Goal: Check status: Check status

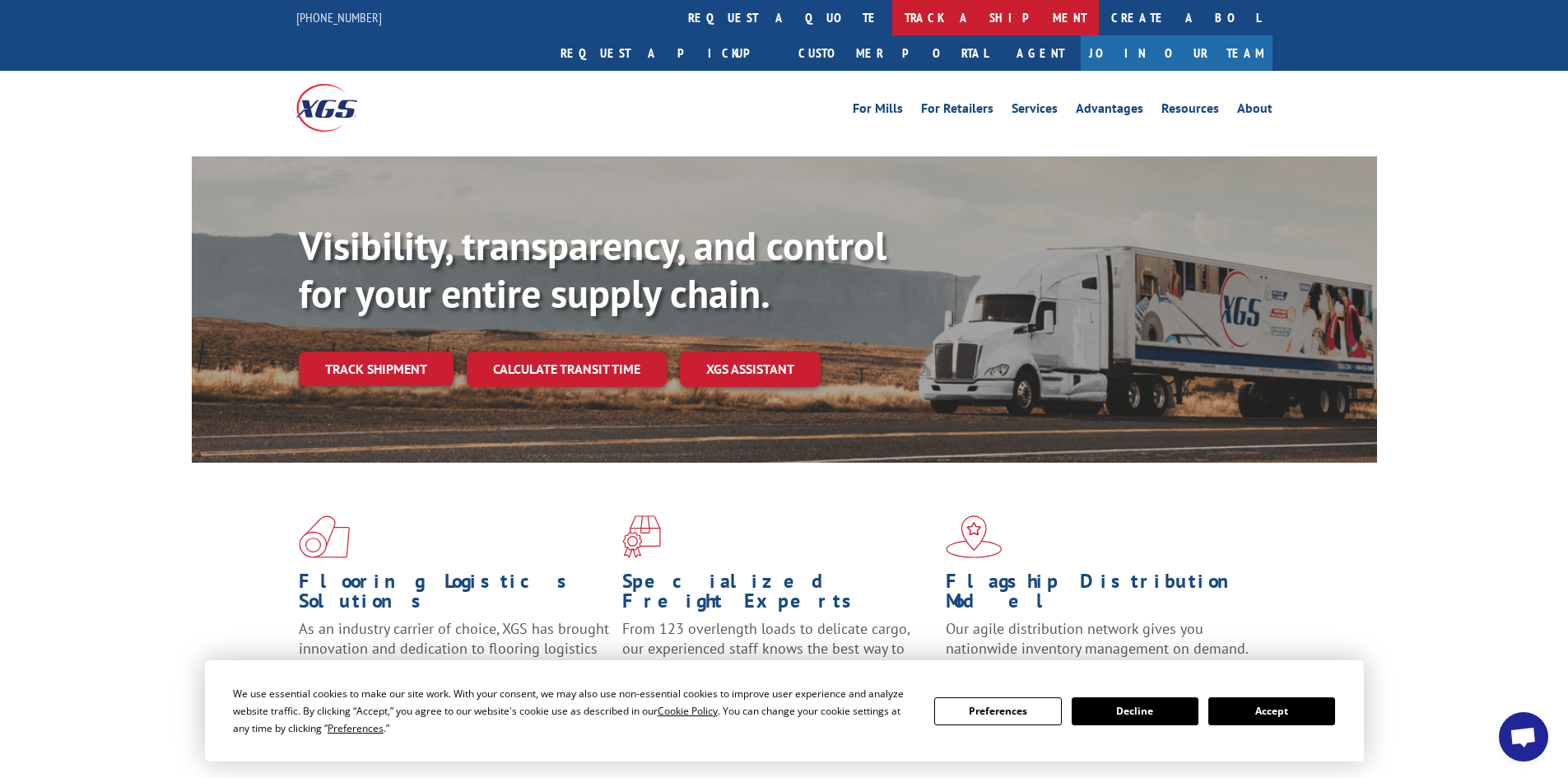
click at [893, 15] on link "track a shipment" at bounding box center [996, 18] width 207 height 35
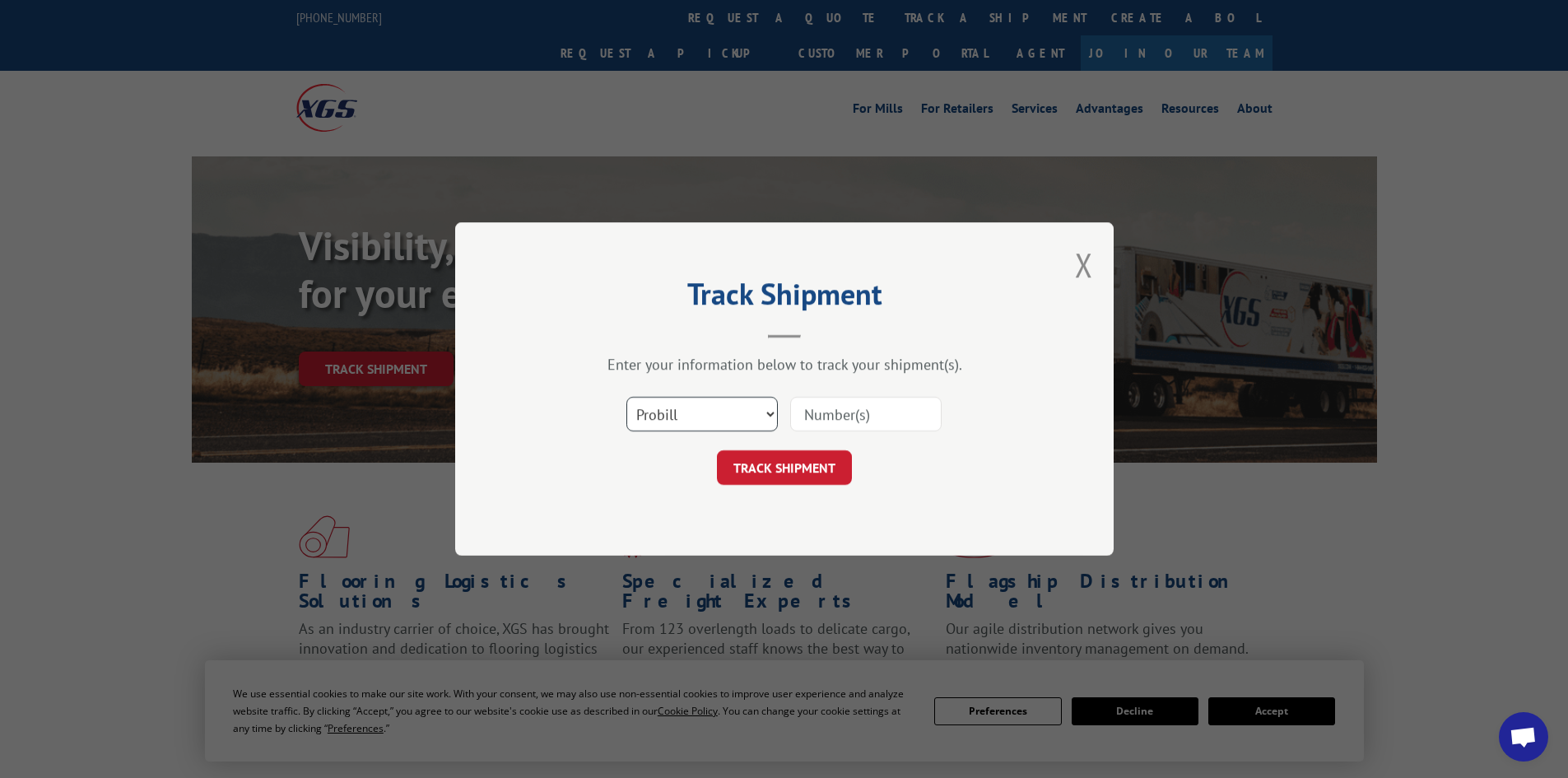
click at [733, 416] on select "Select category... Probill BOL PO" at bounding box center [701, 413] width 152 height 34
click at [626, 397] on select "Select category... Probill BOL PO" at bounding box center [701, 413] width 152 height 34
click at [836, 406] on input at bounding box center [866, 413] width 152 height 34
paste input "261562250828"
type input "261562250828"
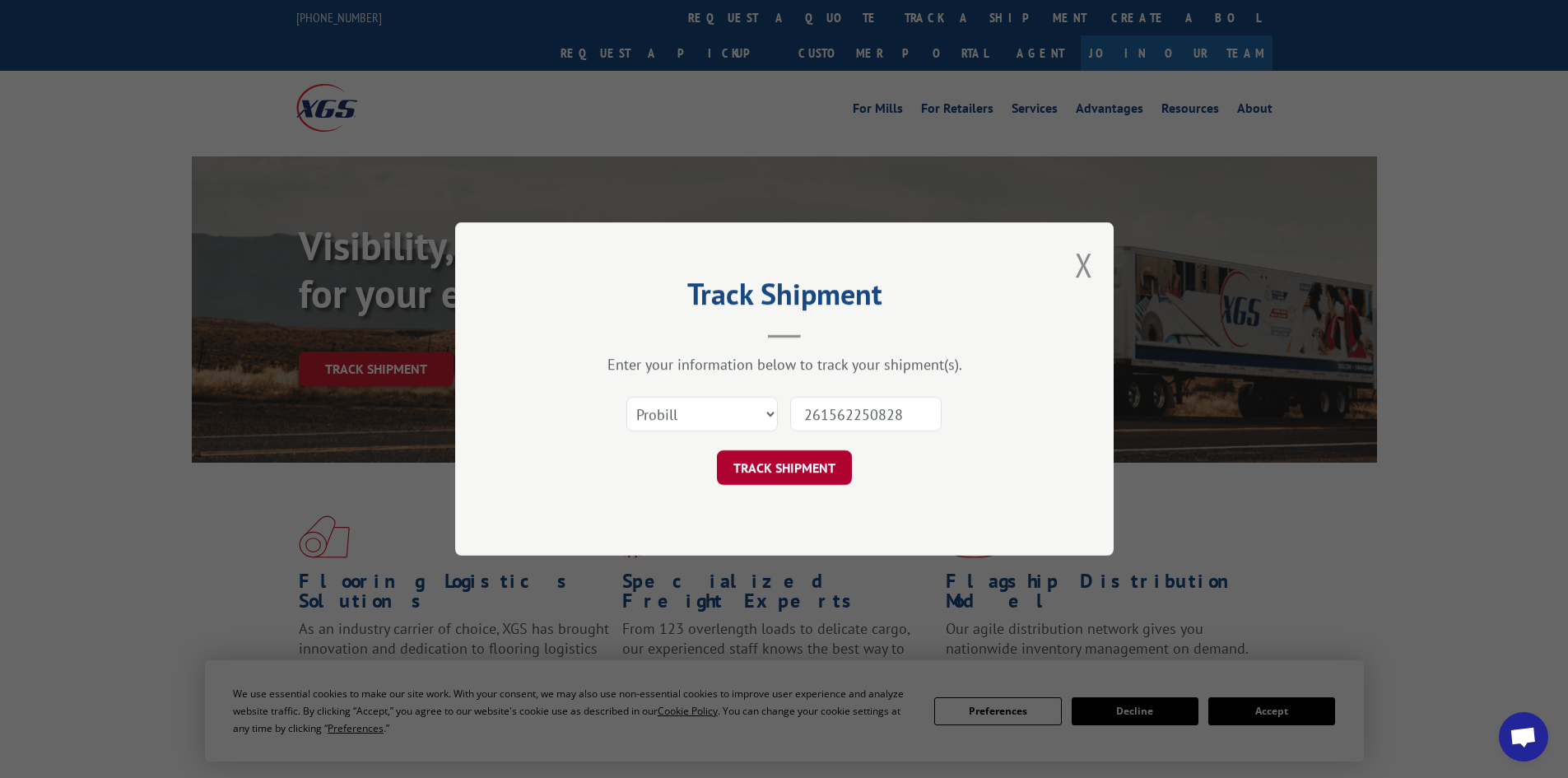
click at [785, 468] on button "TRACK SHIPMENT" at bounding box center [784, 467] width 135 height 34
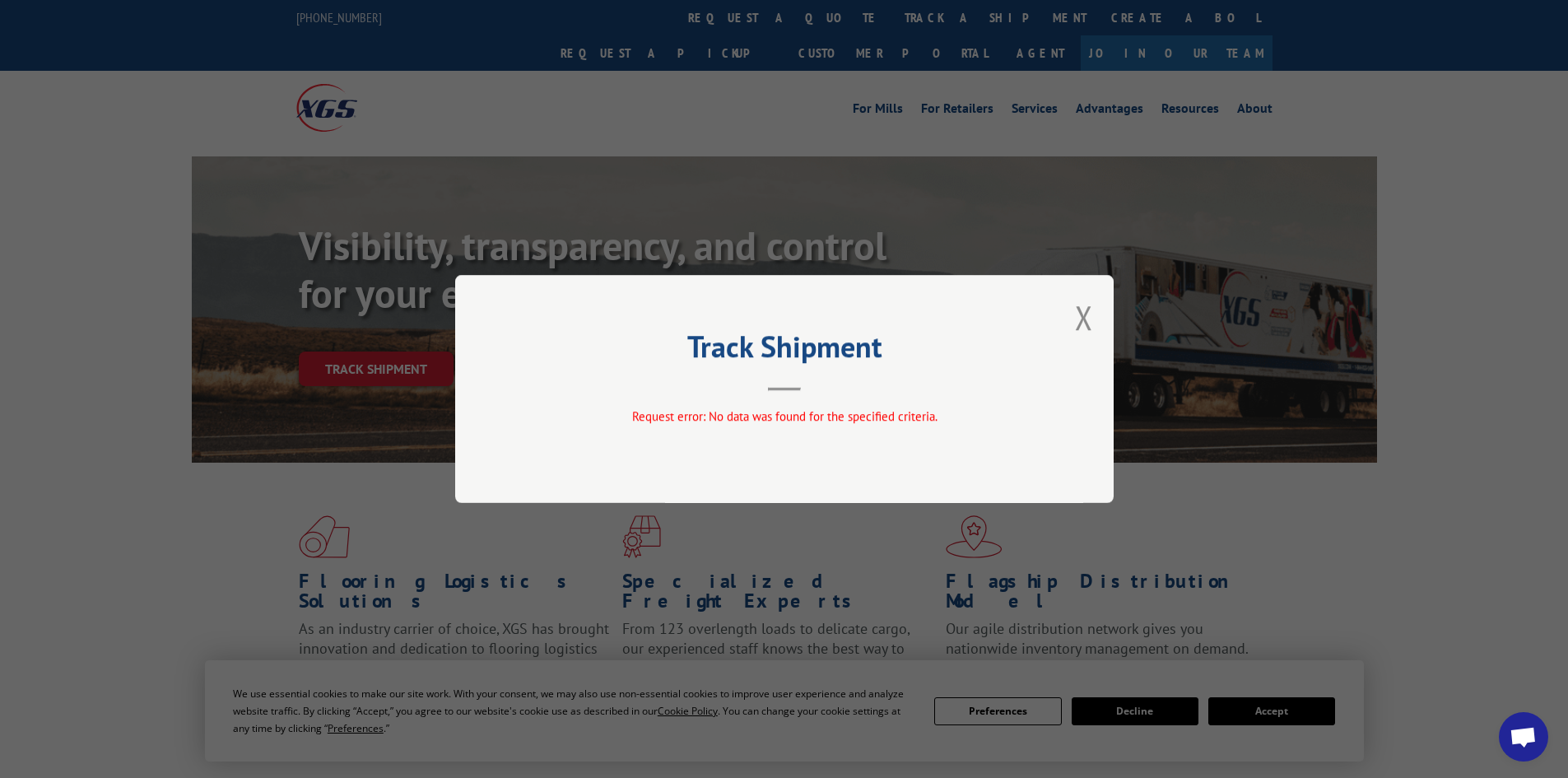
click at [1083, 318] on button "Close modal" at bounding box center [1084, 318] width 18 height 44
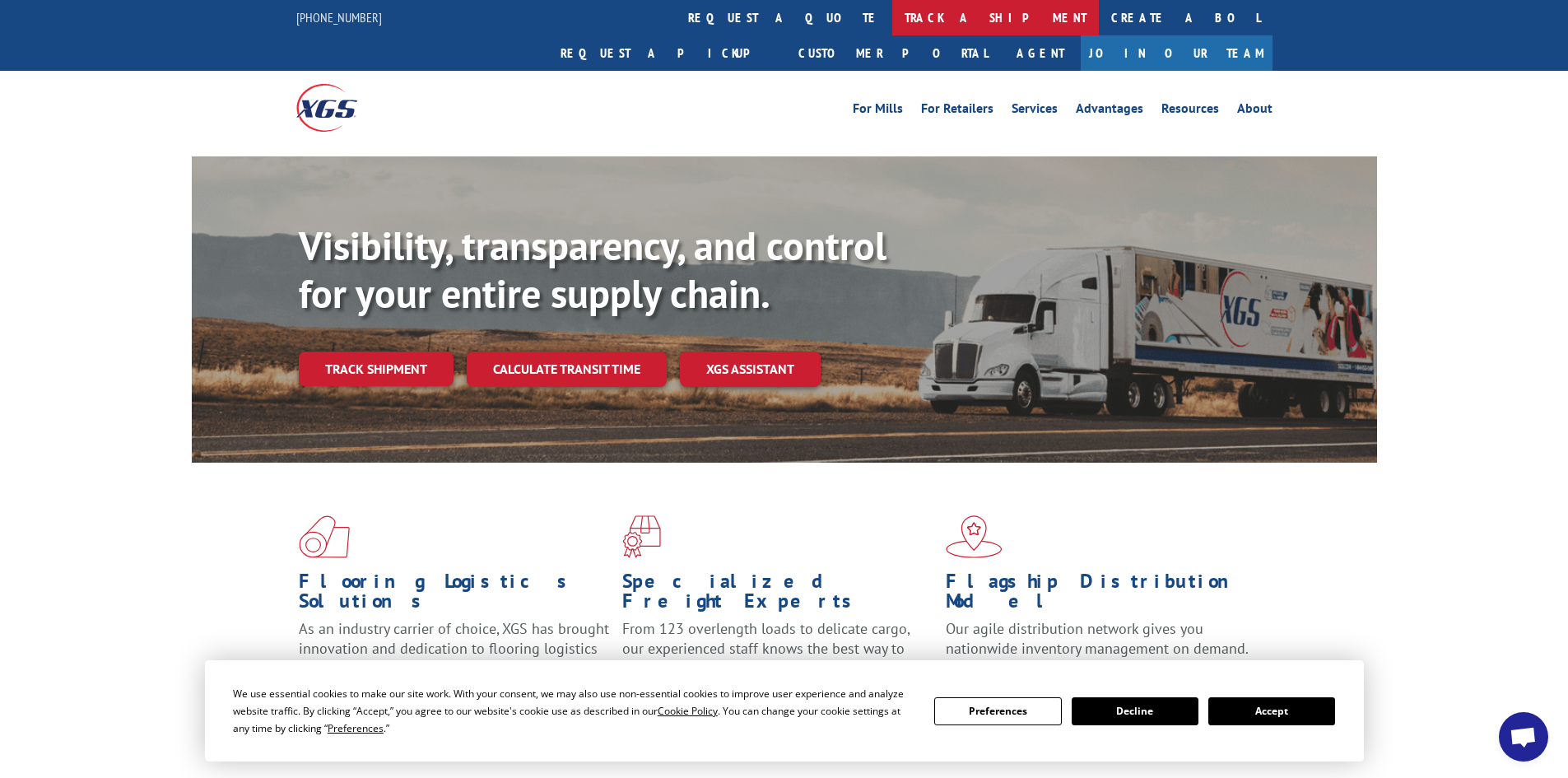
click at [893, 11] on link "track a shipment" at bounding box center [996, 18] width 207 height 35
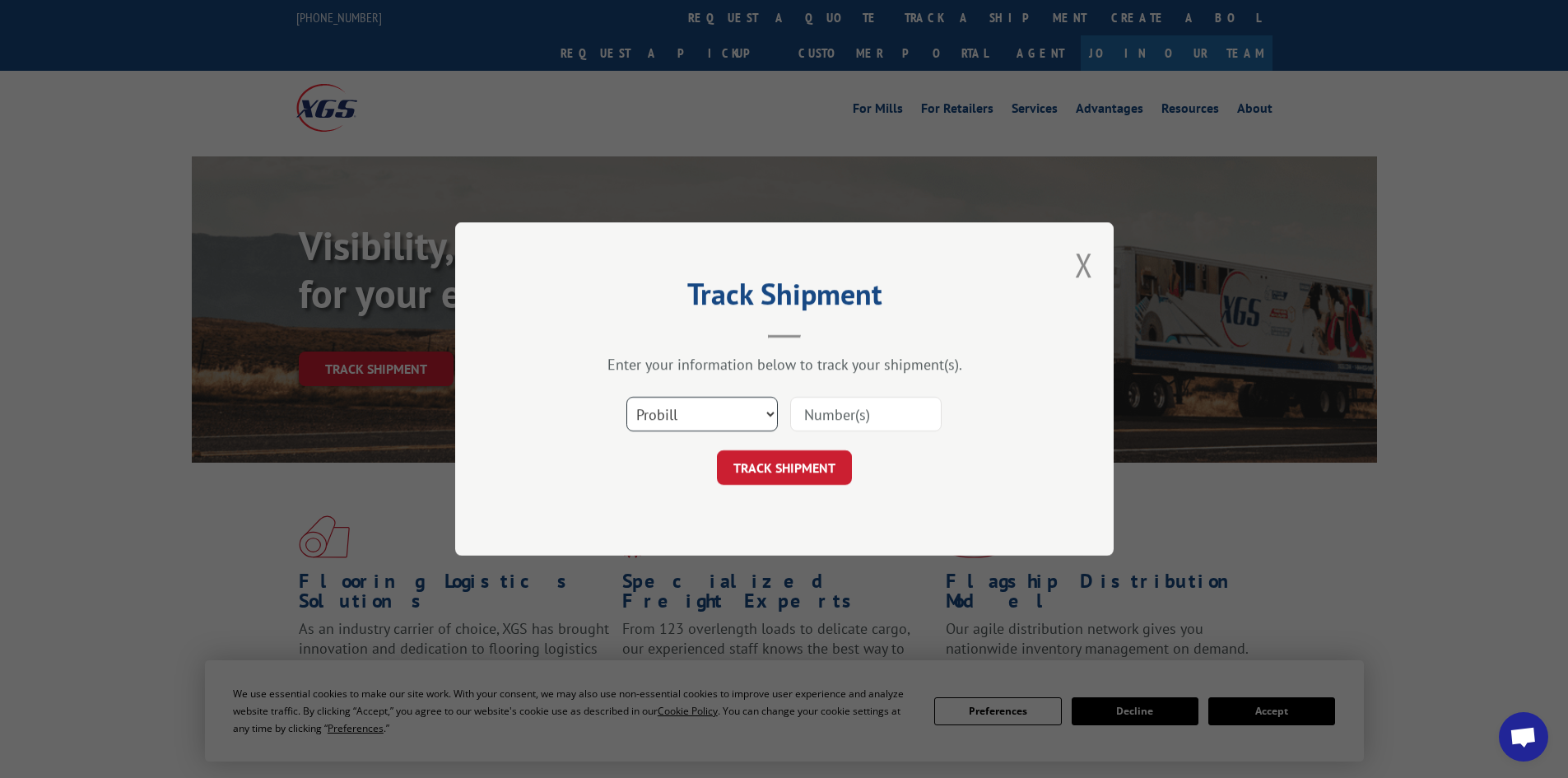
click at [712, 412] on select "Select category... Probill BOL PO" at bounding box center [701, 413] width 152 height 34
select select "bol"
click at [626, 397] on select "Select category... Probill BOL PO" at bounding box center [701, 413] width 152 height 34
click at [836, 409] on input at bounding box center [866, 413] width 152 height 34
paste input "444476"
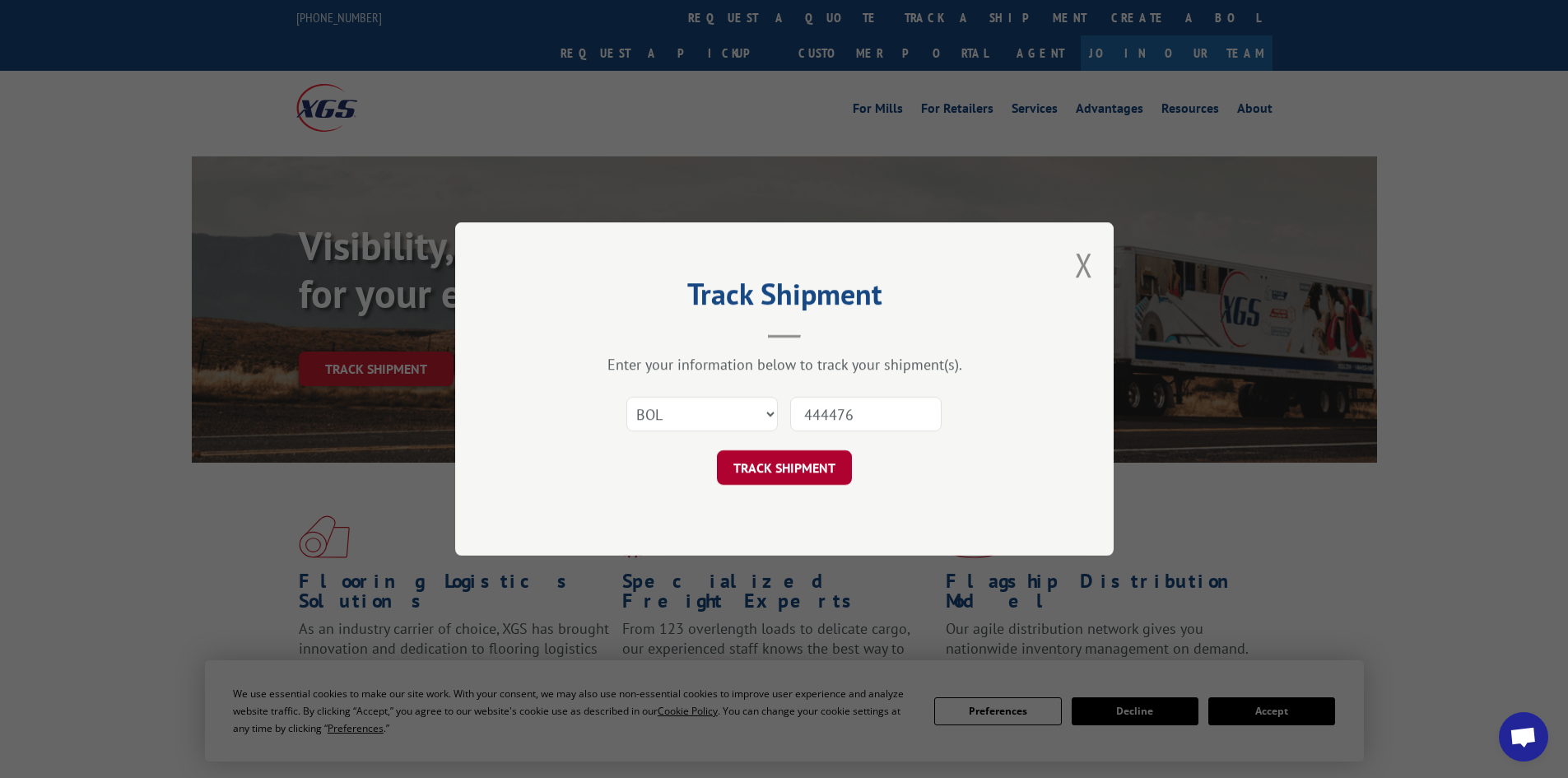
type input "444476"
click at [797, 474] on button "TRACK SHIPMENT" at bounding box center [784, 467] width 135 height 34
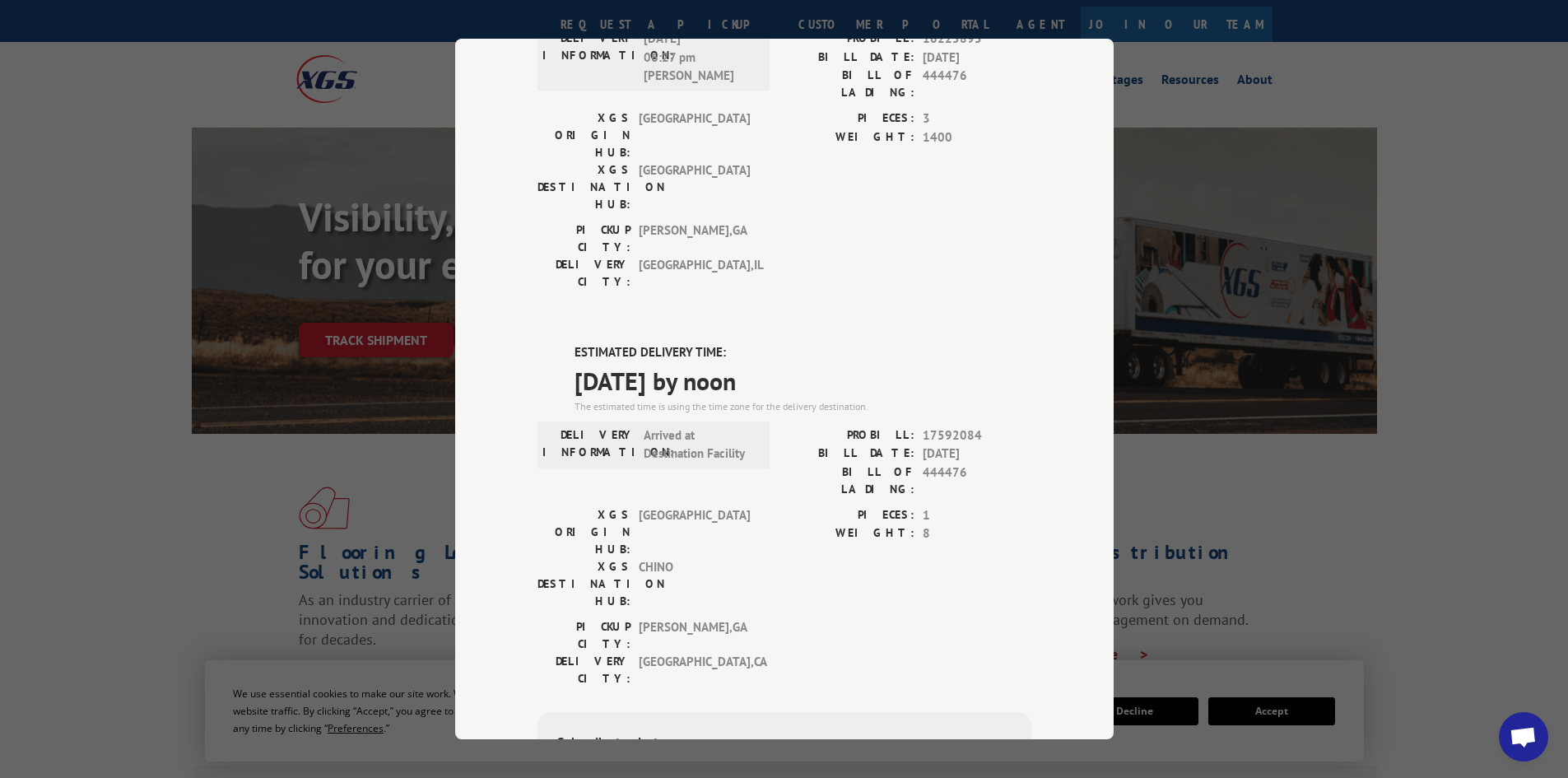
scroll to position [29, 0]
type input "+1 (___) ___-____"
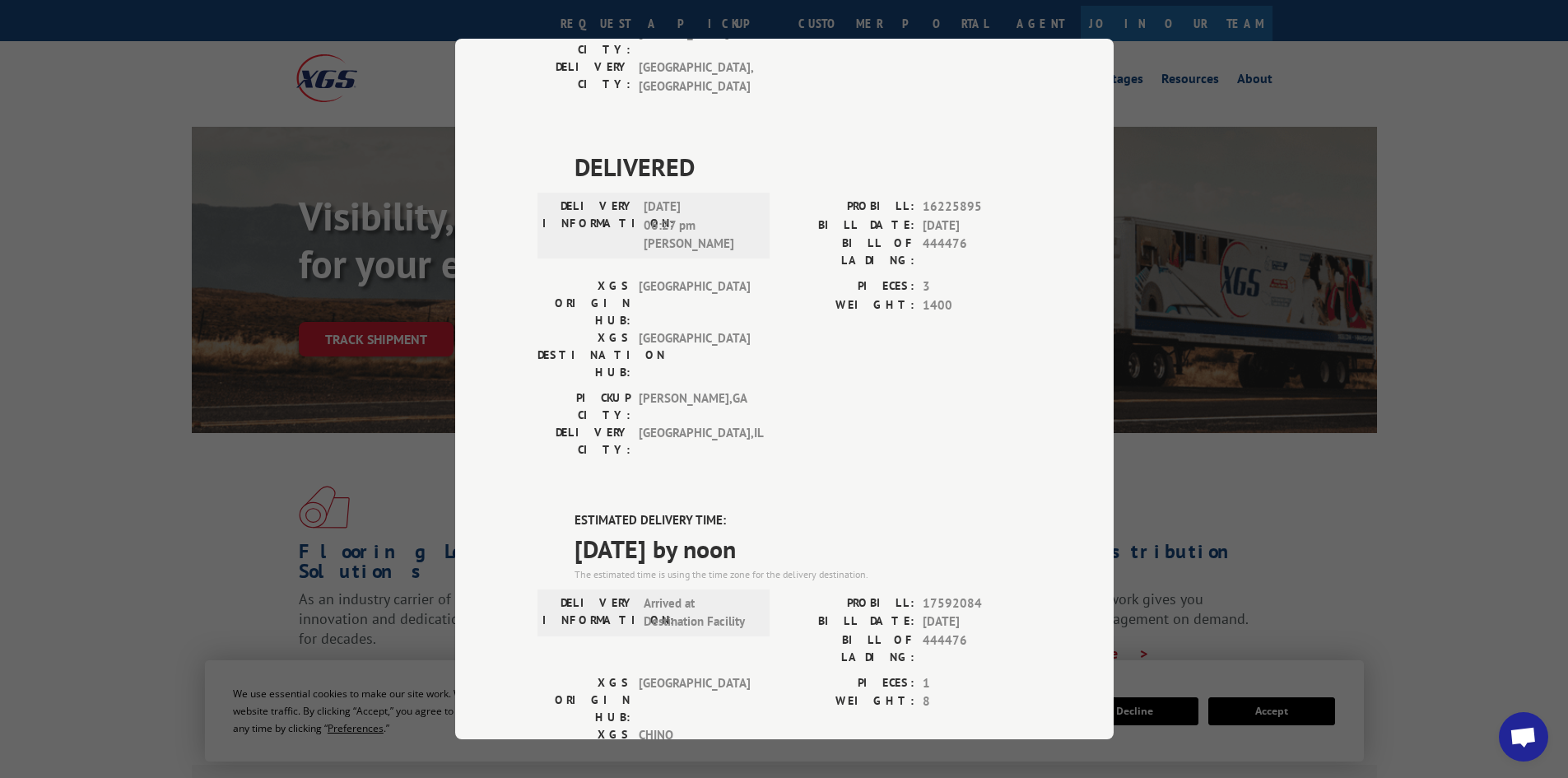
scroll to position [598, 0]
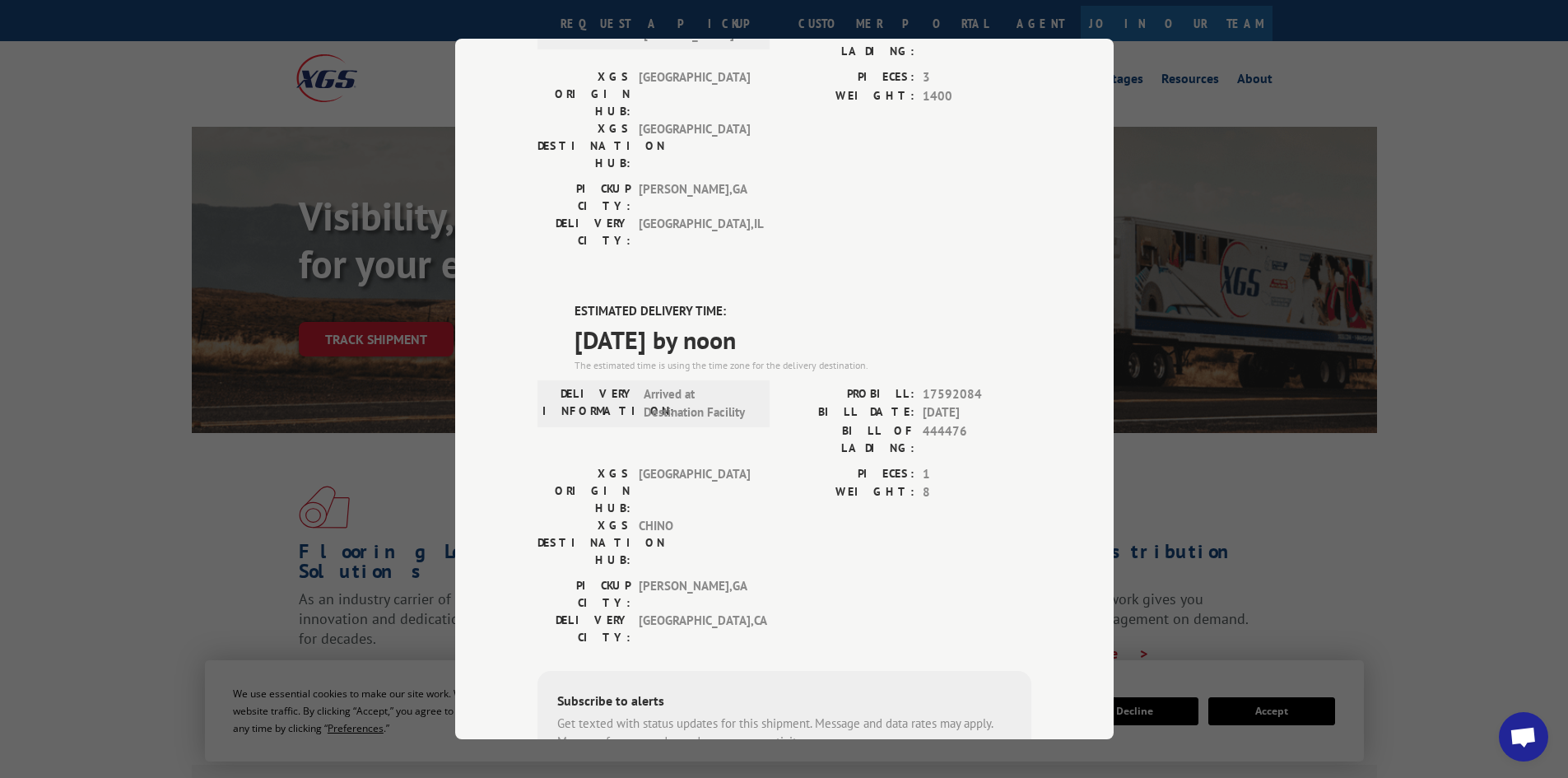
click at [711, 321] on span "09/09/2025 by noon" at bounding box center [803, 340] width 457 height 37
click at [707, 321] on span "09/09/2025 by noon" at bounding box center [803, 340] width 457 height 37
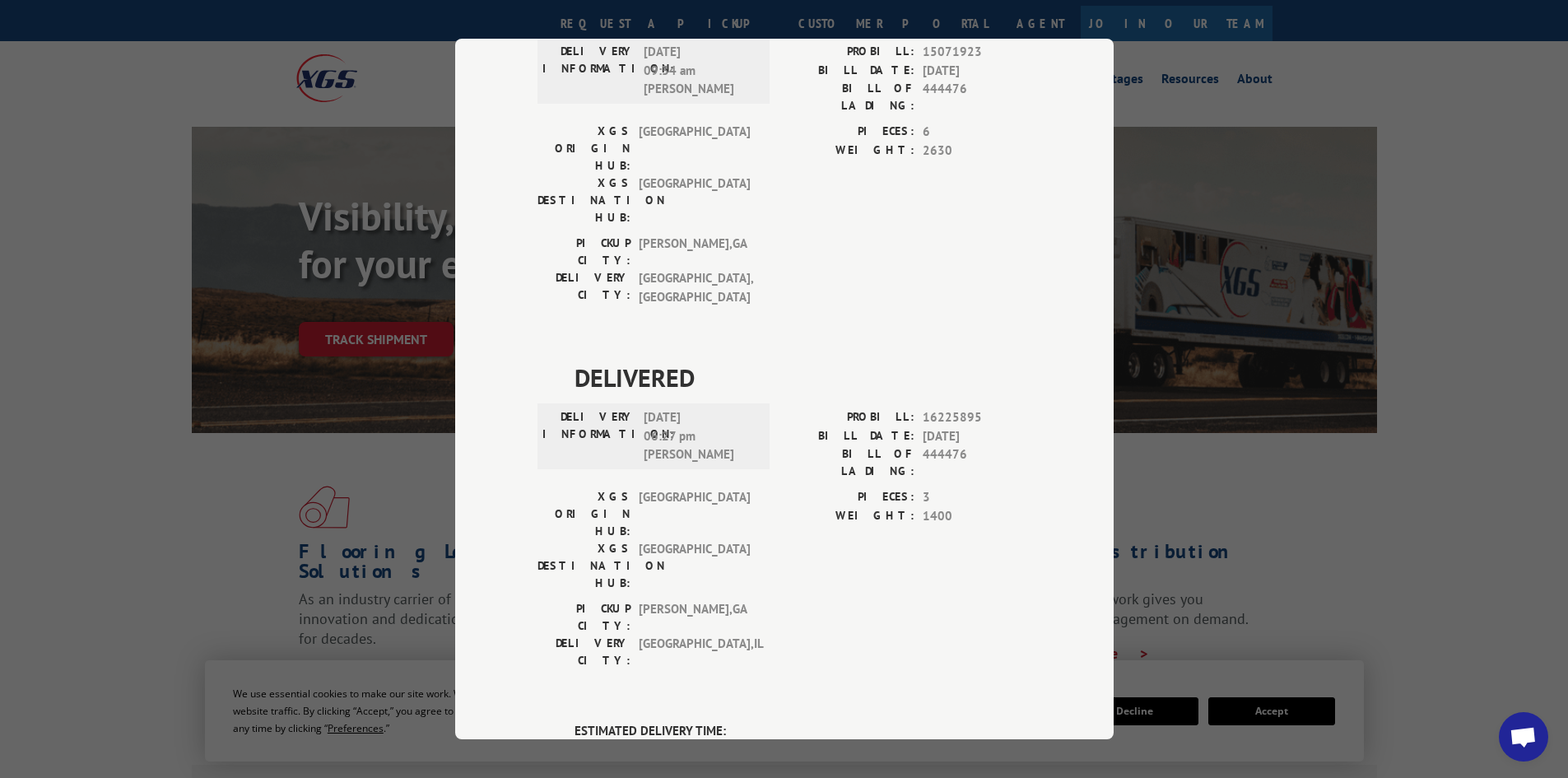
scroll to position [0, 0]
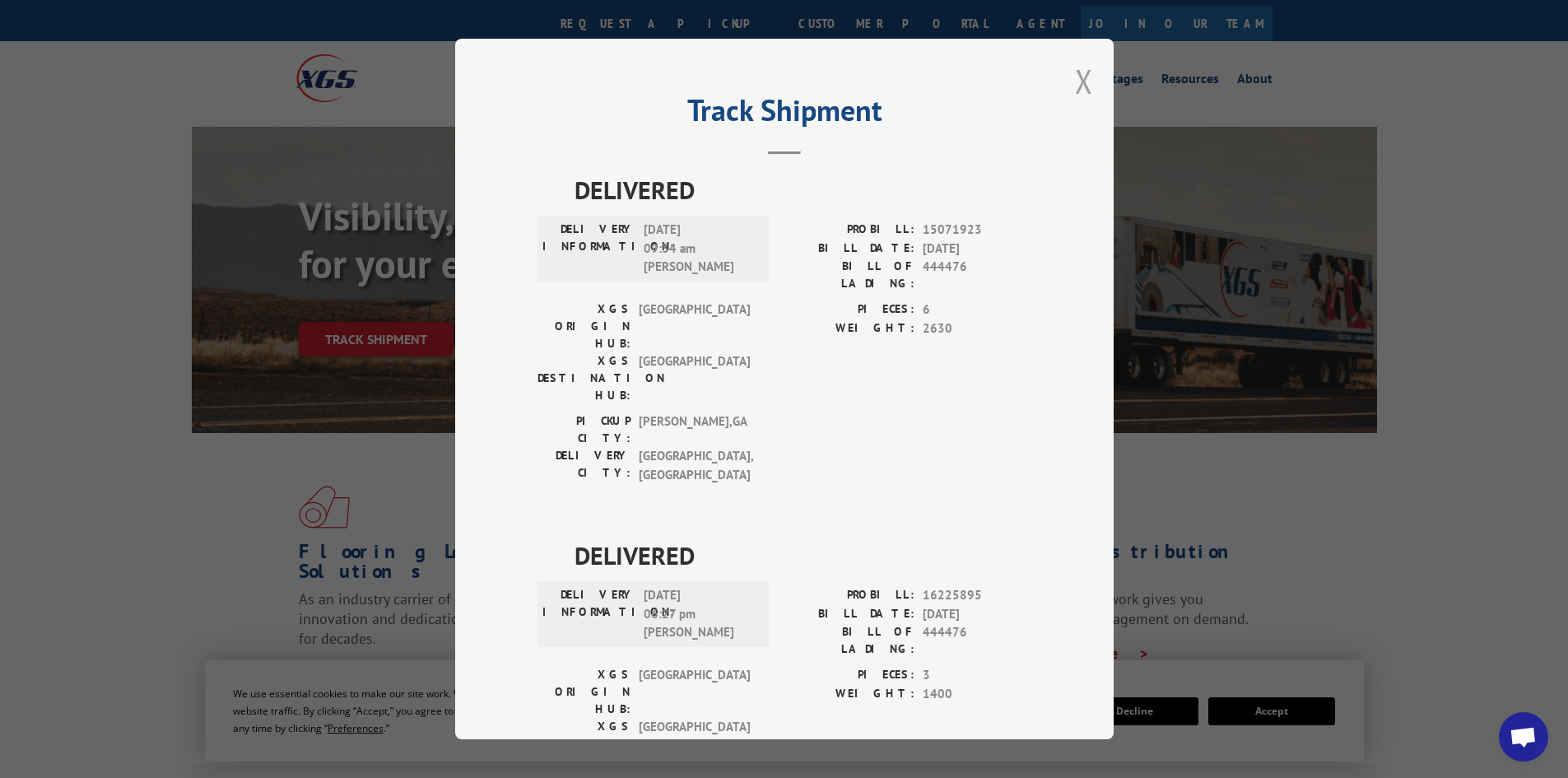
click at [1079, 71] on button "Close modal" at bounding box center [1084, 81] width 18 height 44
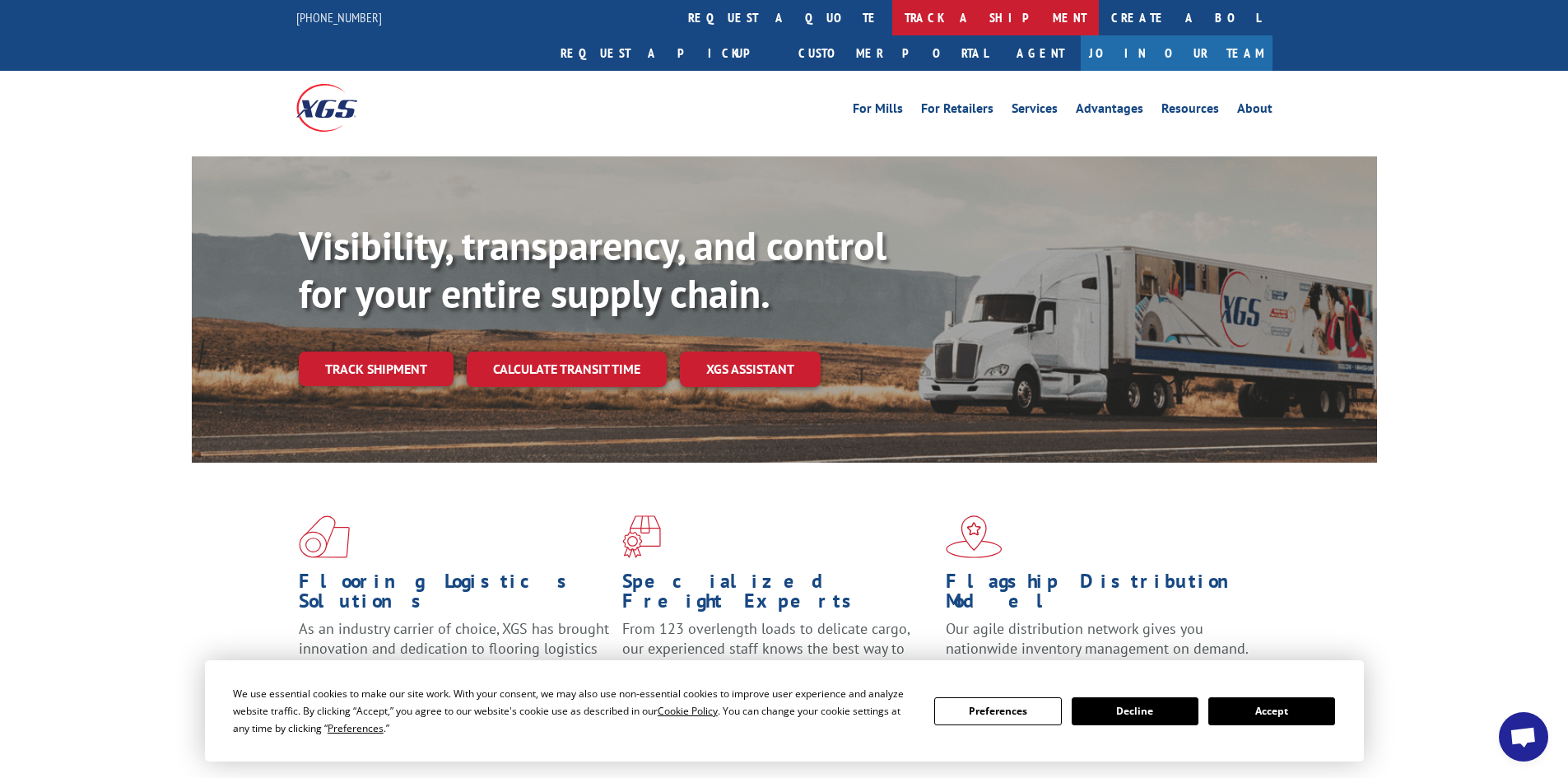
click at [893, 17] on link "track a shipment" at bounding box center [996, 18] width 207 height 35
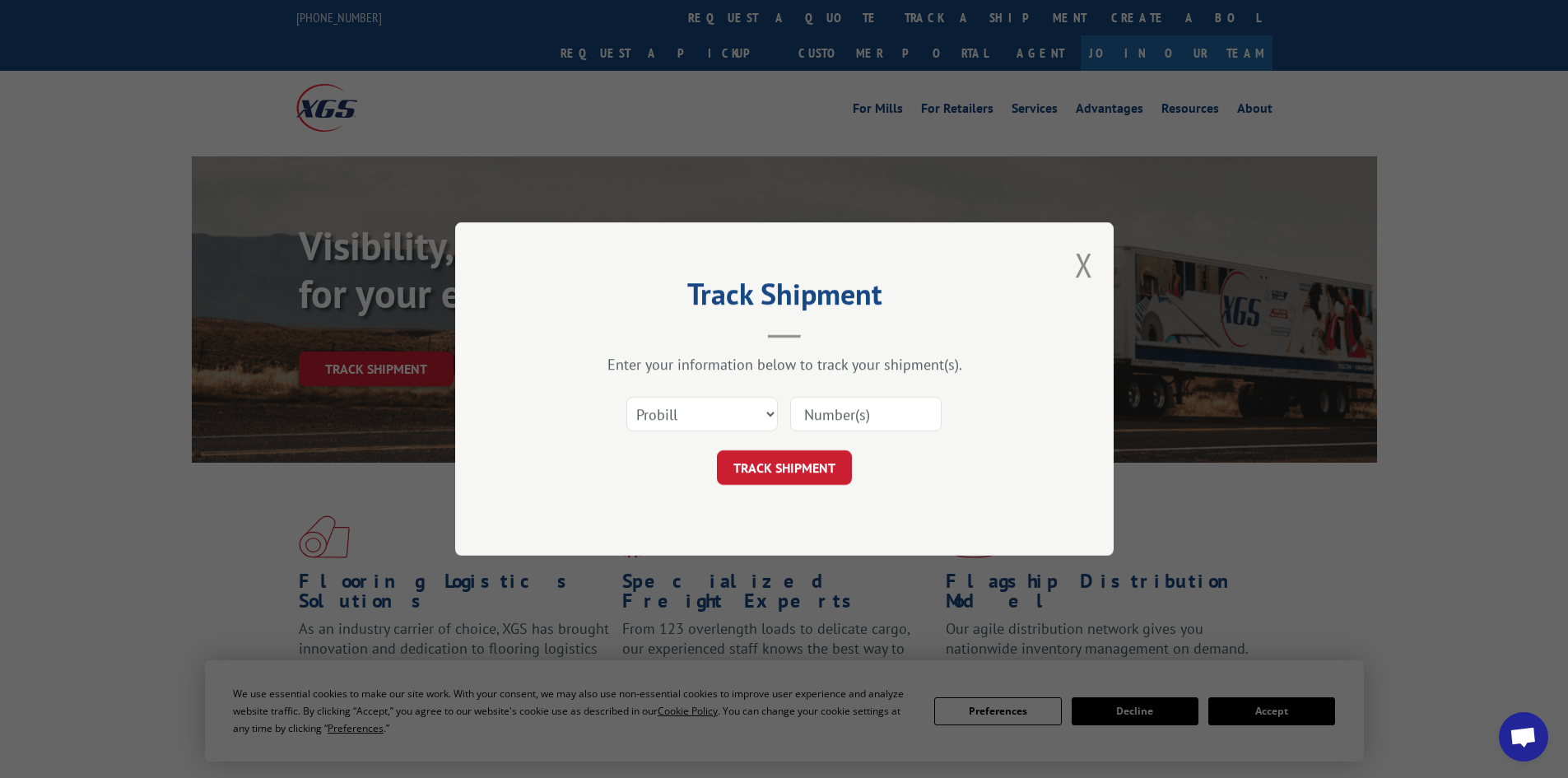
paste input "444476"
type input "444476"
click at [790, 462] on button "TRACK SHIPMENT" at bounding box center [784, 467] width 135 height 34
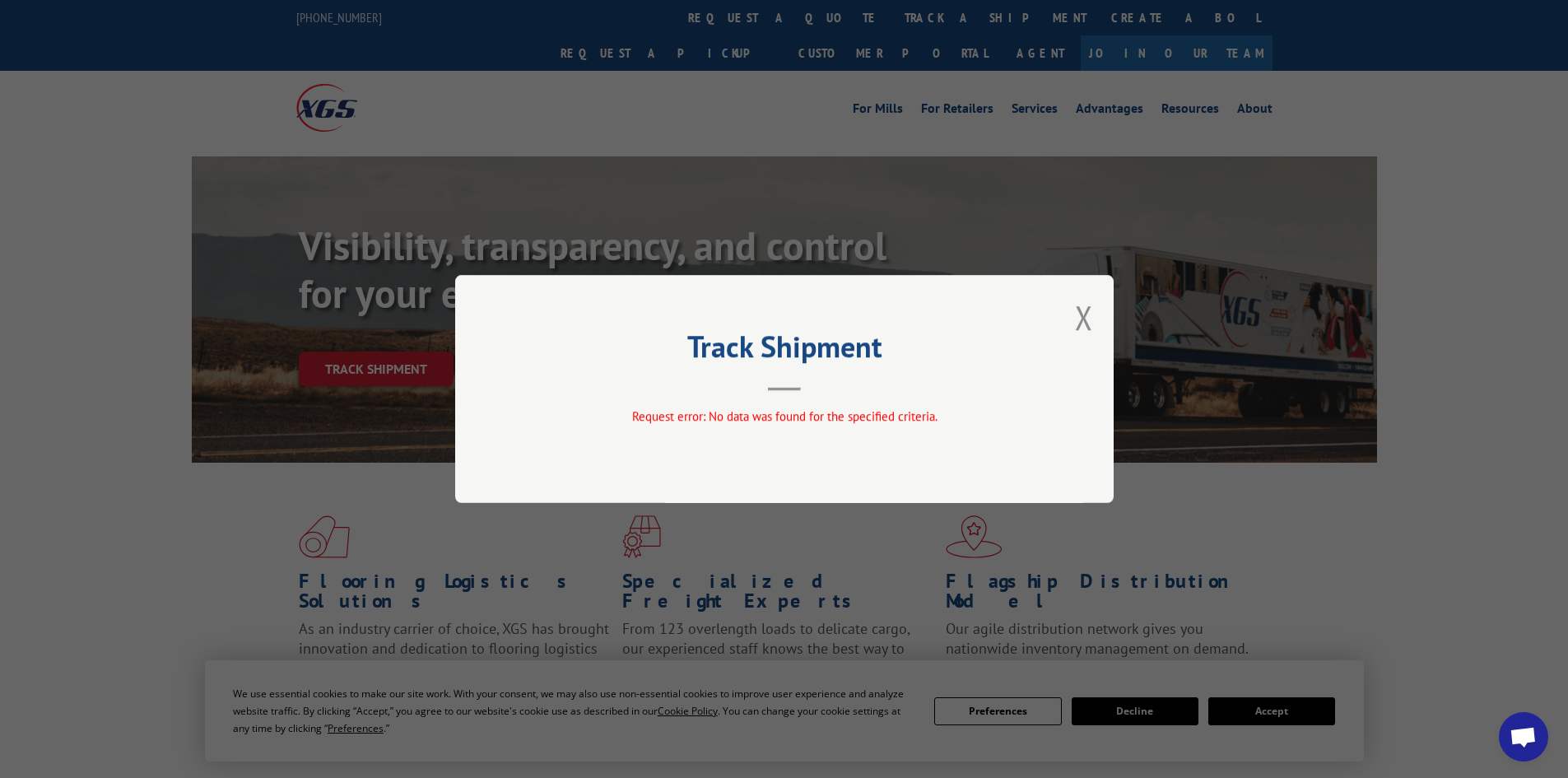
click at [1100, 309] on div "Track Shipment Request error: No data was found for the specified criteria." at bounding box center [784, 389] width 659 height 228
click at [1084, 313] on button "Close modal" at bounding box center [1084, 318] width 18 height 44
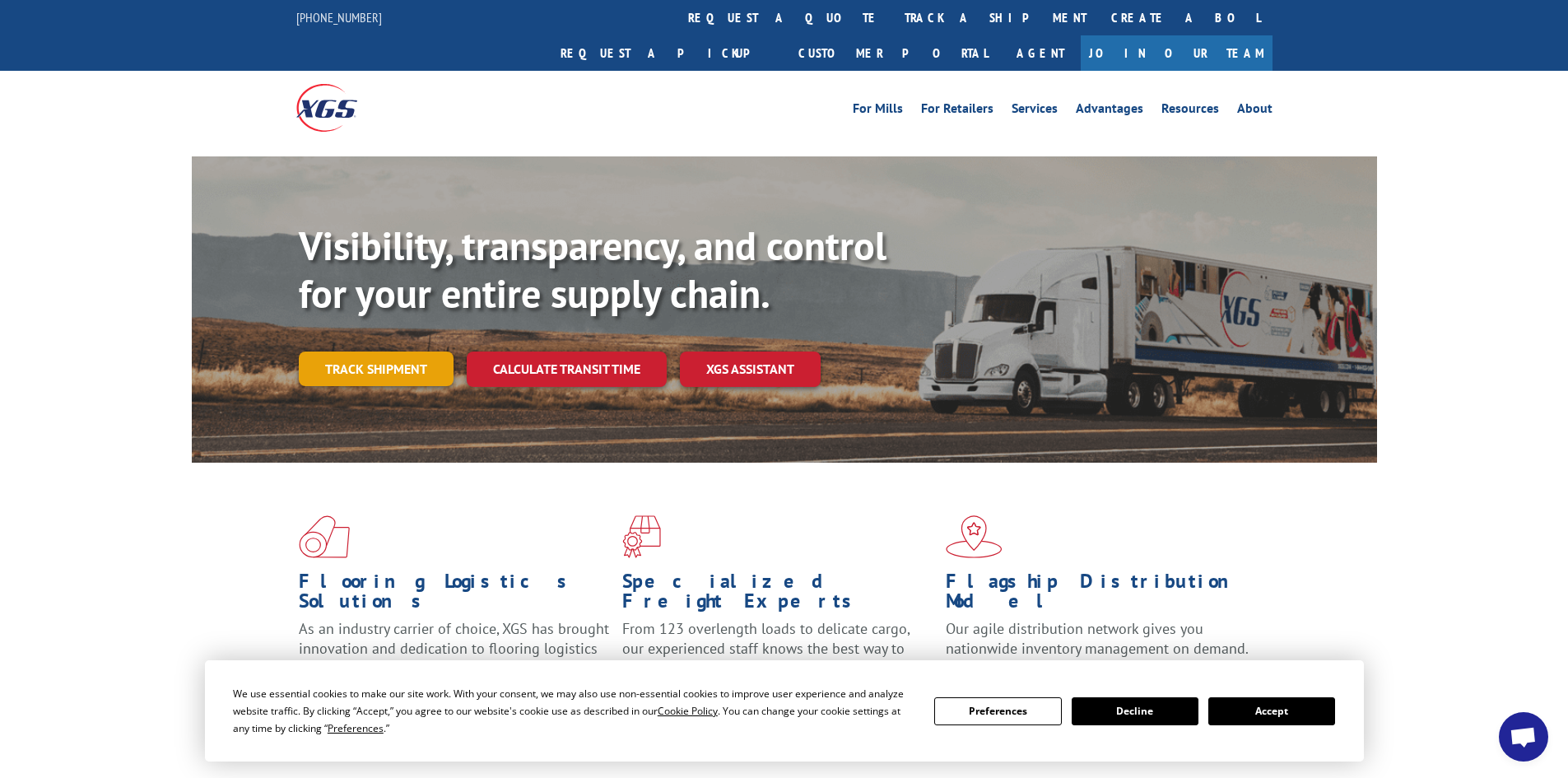
click at [359, 351] on link "Track shipment" at bounding box center [376, 368] width 155 height 34
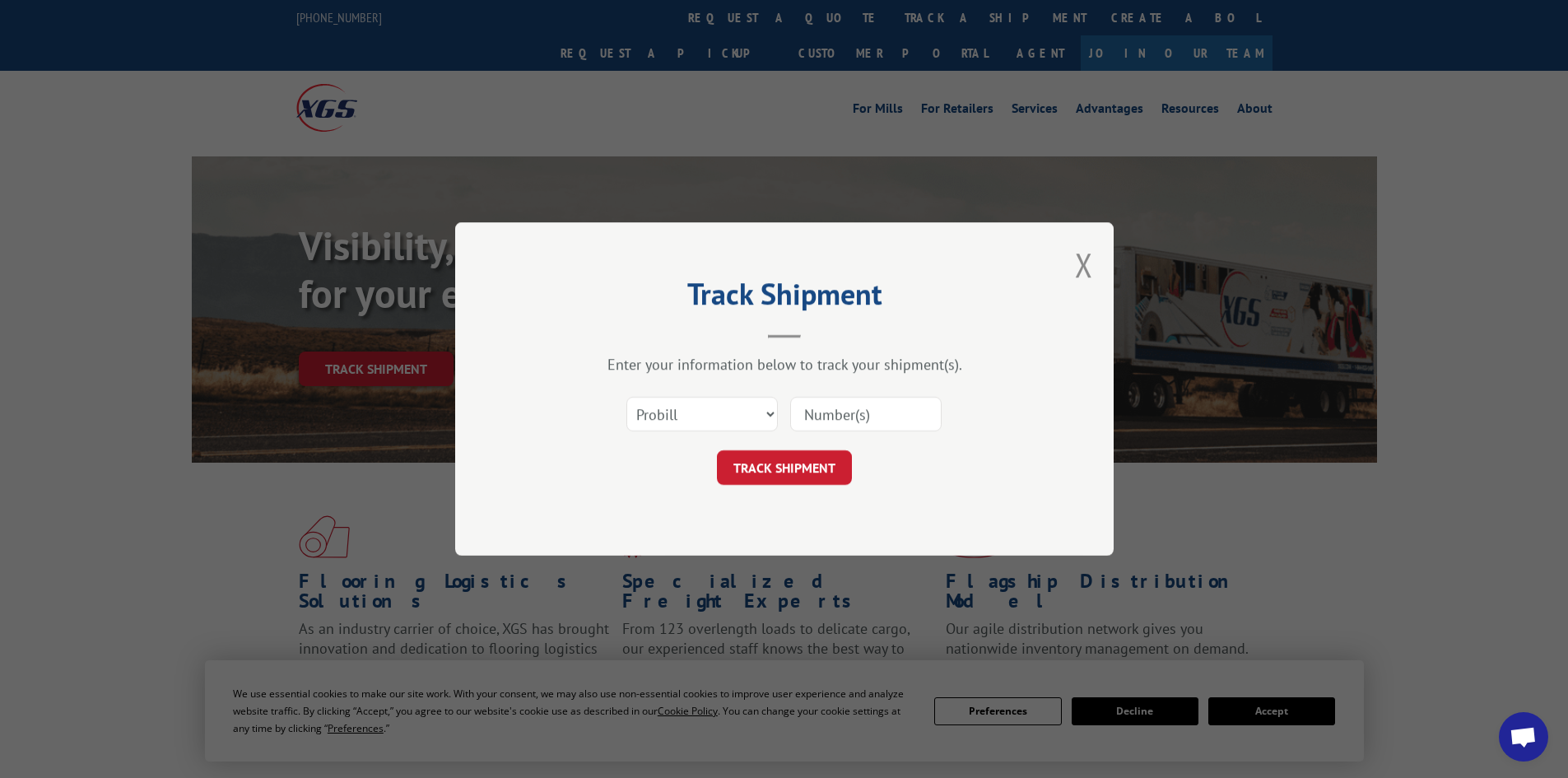
click at [698, 392] on div "Select category... Probill BOL PO" at bounding box center [784, 414] width 494 height 54
click at [699, 410] on select "Select category... Probill BOL PO" at bounding box center [701, 413] width 152 height 34
select select "bol"
click at [626, 397] on select "Select category... Probill BOL PO" at bounding box center [701, 413] width 152 height 34
click at [834, 428] on input at bounding box center [866, 413] width 152 height 34
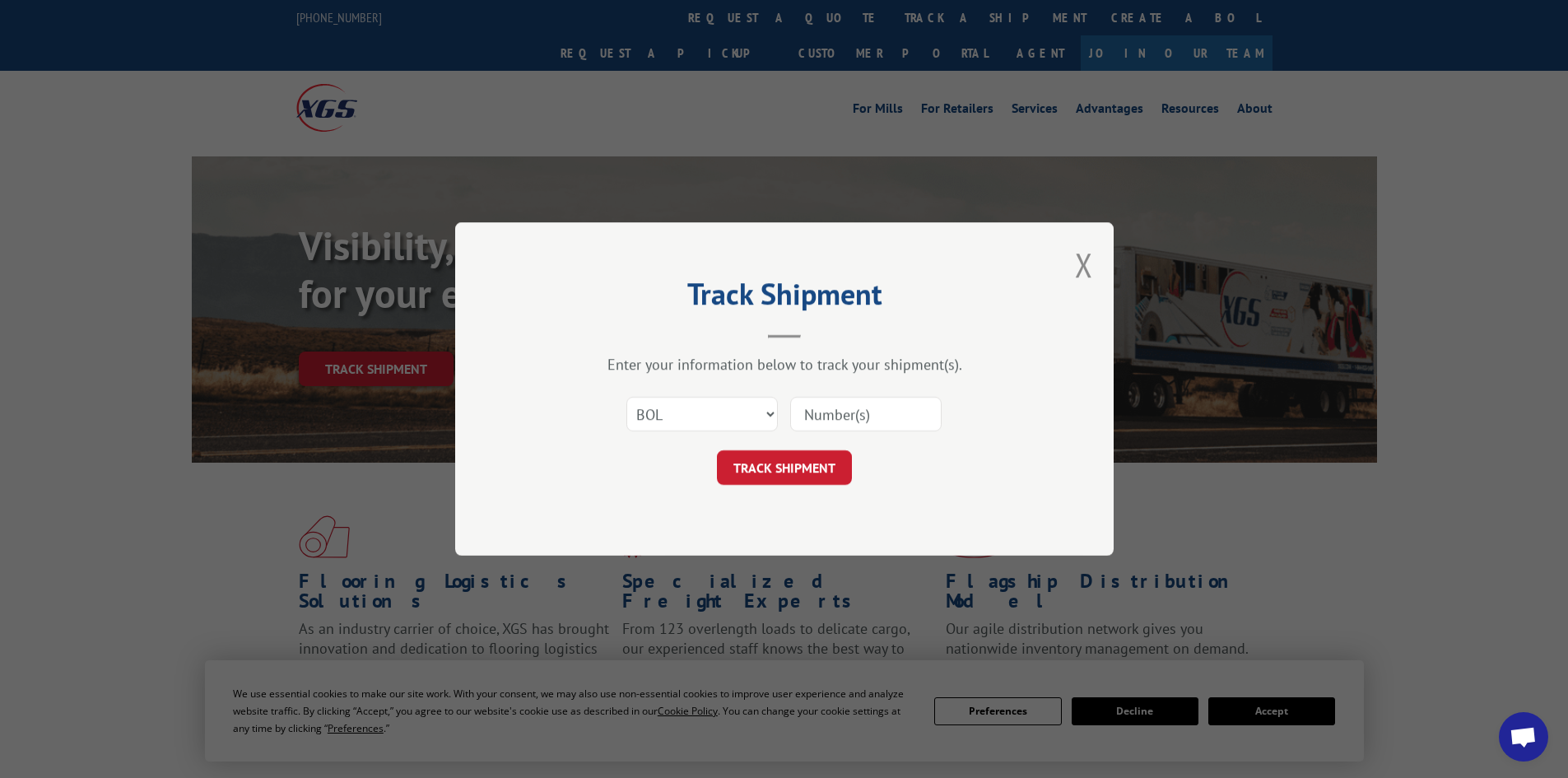
paste input "444476"
type input "444476"
click at [801, 471] on button "TRACK SHIPMENT" at bounding box center [784, 467] width 135 height 34
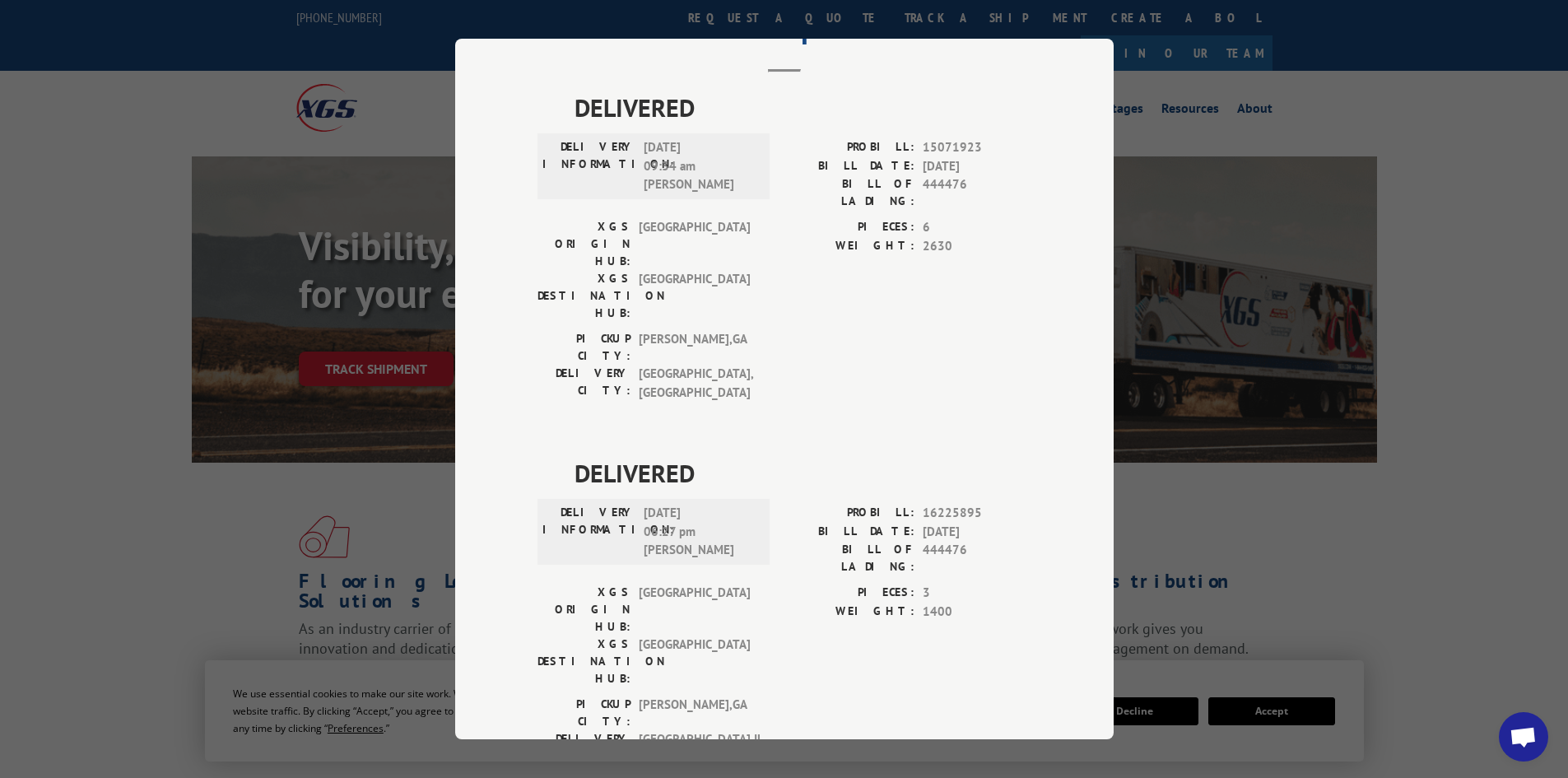
scroll to position [577, 0]
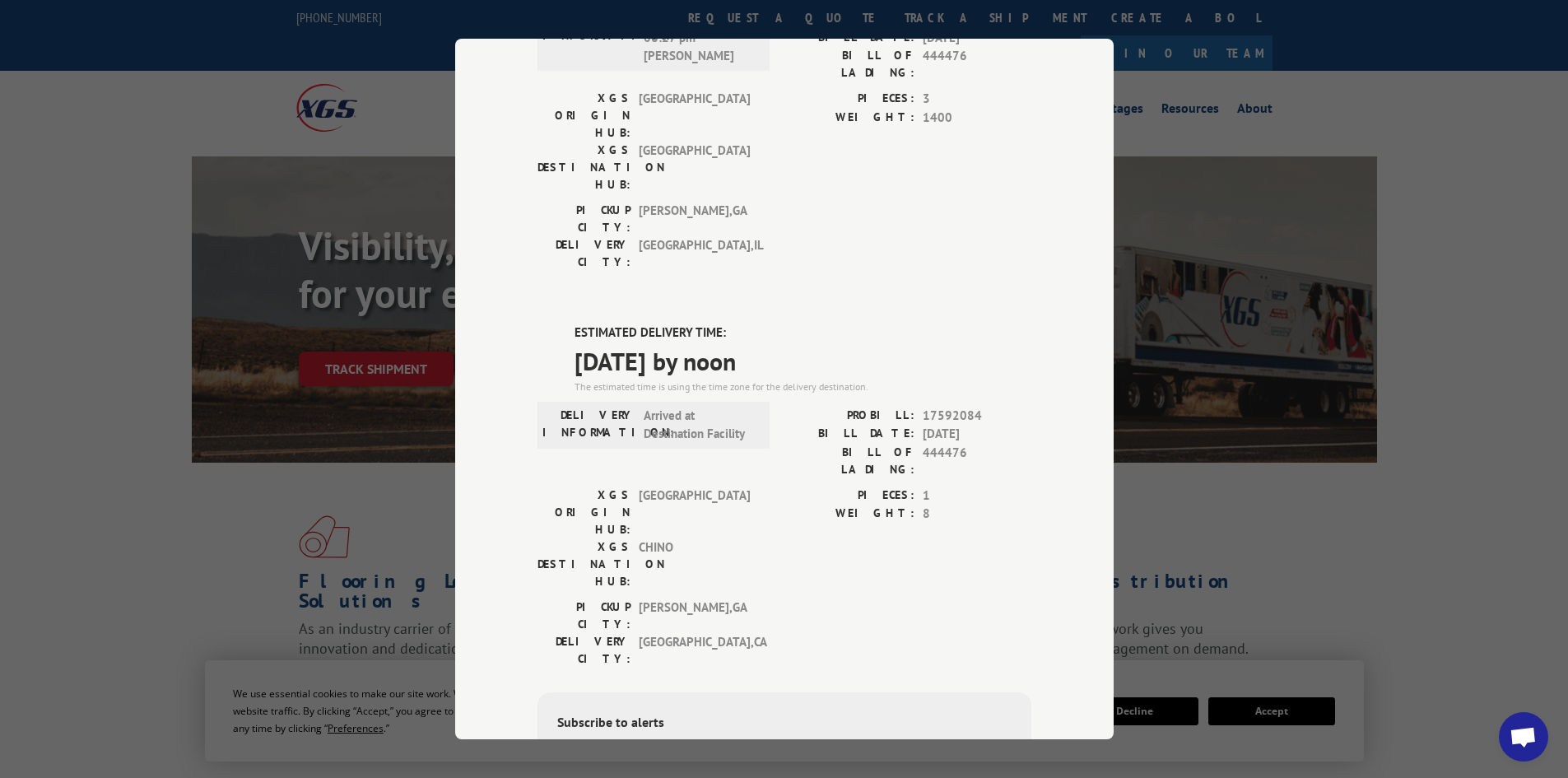
click at [831, 599] on div "PICKUP CITY: DALTON , GA DELIVERY CITY: LAKE FOREST , CA" at bounding box center [784, 637] width 494 height 77
drag, startPoint x: 903, startPoint y: 206, endPoint x: 563, endPoint y: 163, distance: 342.7
click at [563, 324] on div "ESTIMATED DELIVERY TIME: 09/09/2025 by noon The estimated time is using the tim…" at bounding box center [784, 620] width 494 height 592
copy div "ESTIMATED DELIVERY TIME: 09/09/2025 by noon"
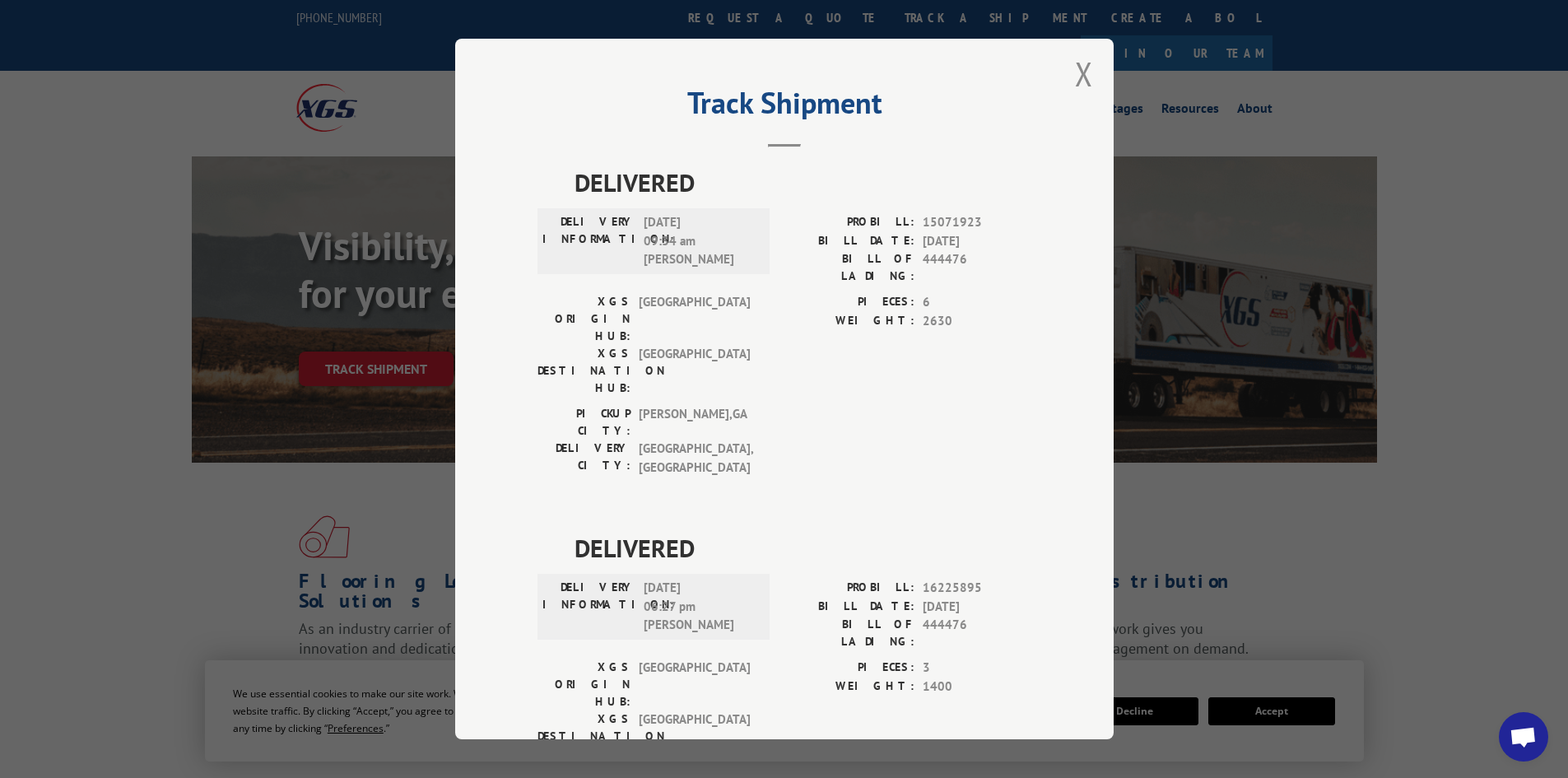
scroll to position [0, 0]
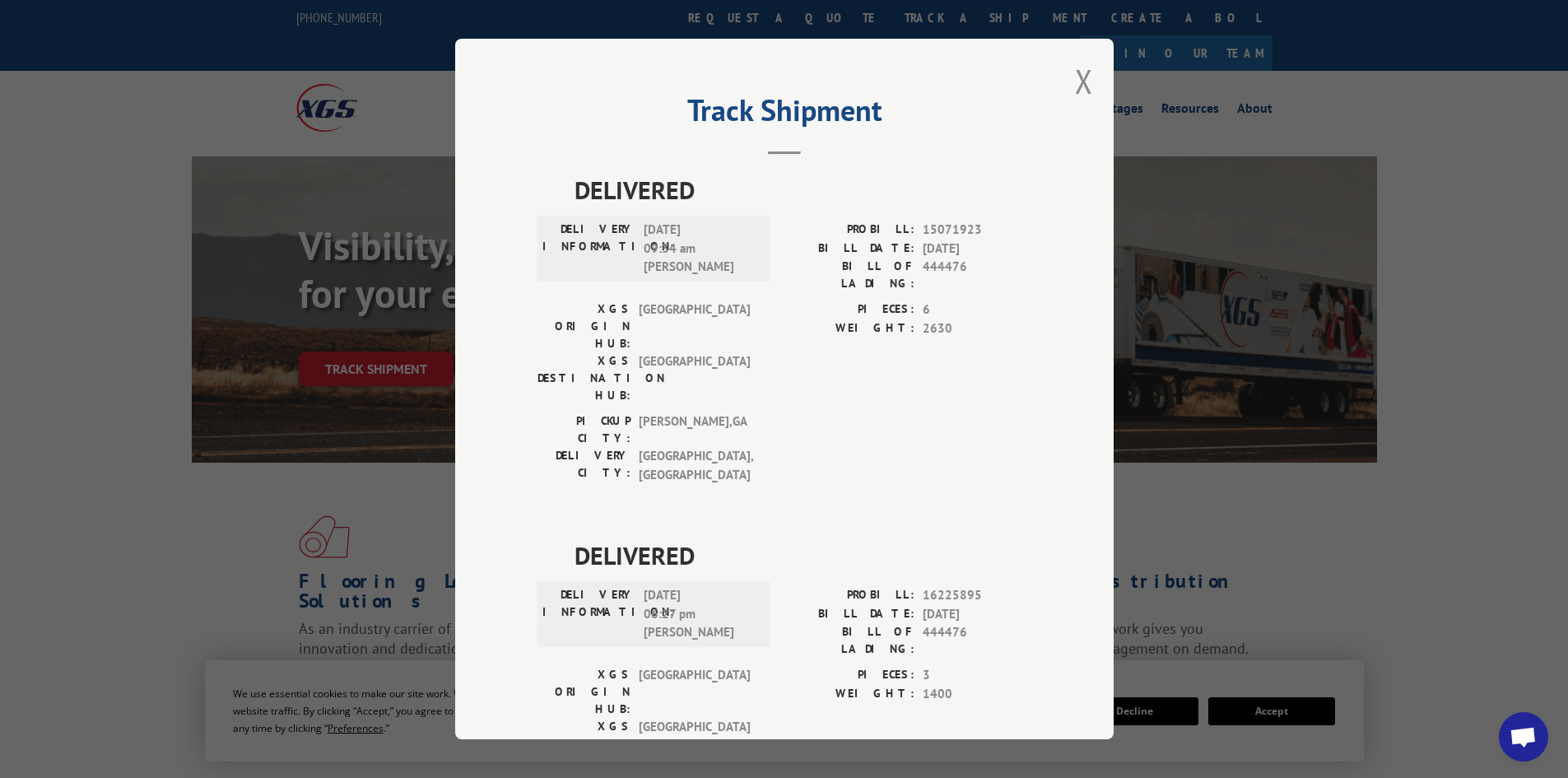
click at [1399, 390] on div "Track Shipment DELIVERED DELIVERY INFORMATION: 06/07/2023 09:34 am Frank PROBIL…" at bounding box center [784, 389] width 1568 height 778
click at [1085, 94] on button "Close modal" at bounding box center [1084, 81] width 18 height 44
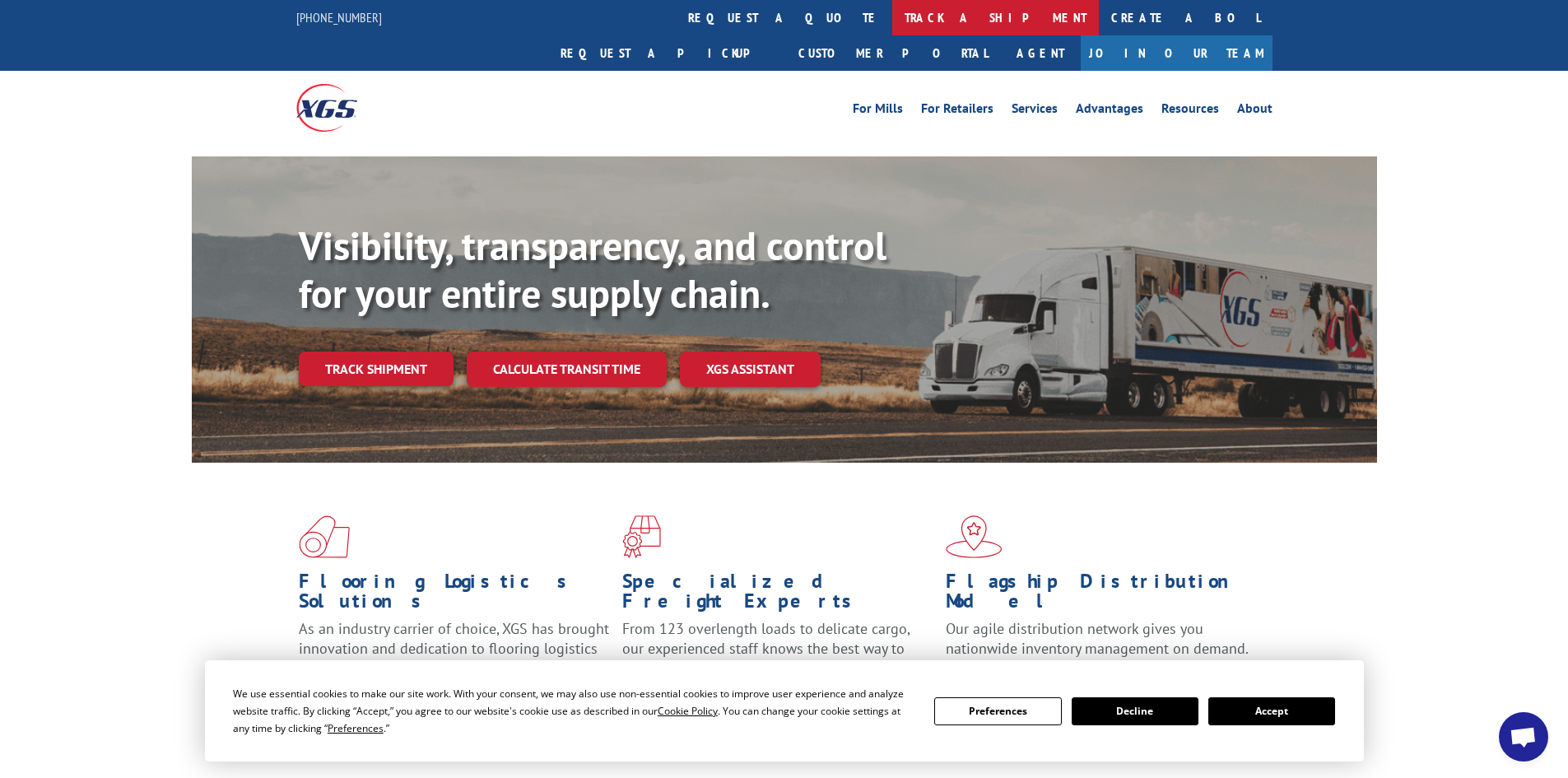
click at [893, 18] on link "track a shipment" at bounding box center [996, 18] width 207 height 35
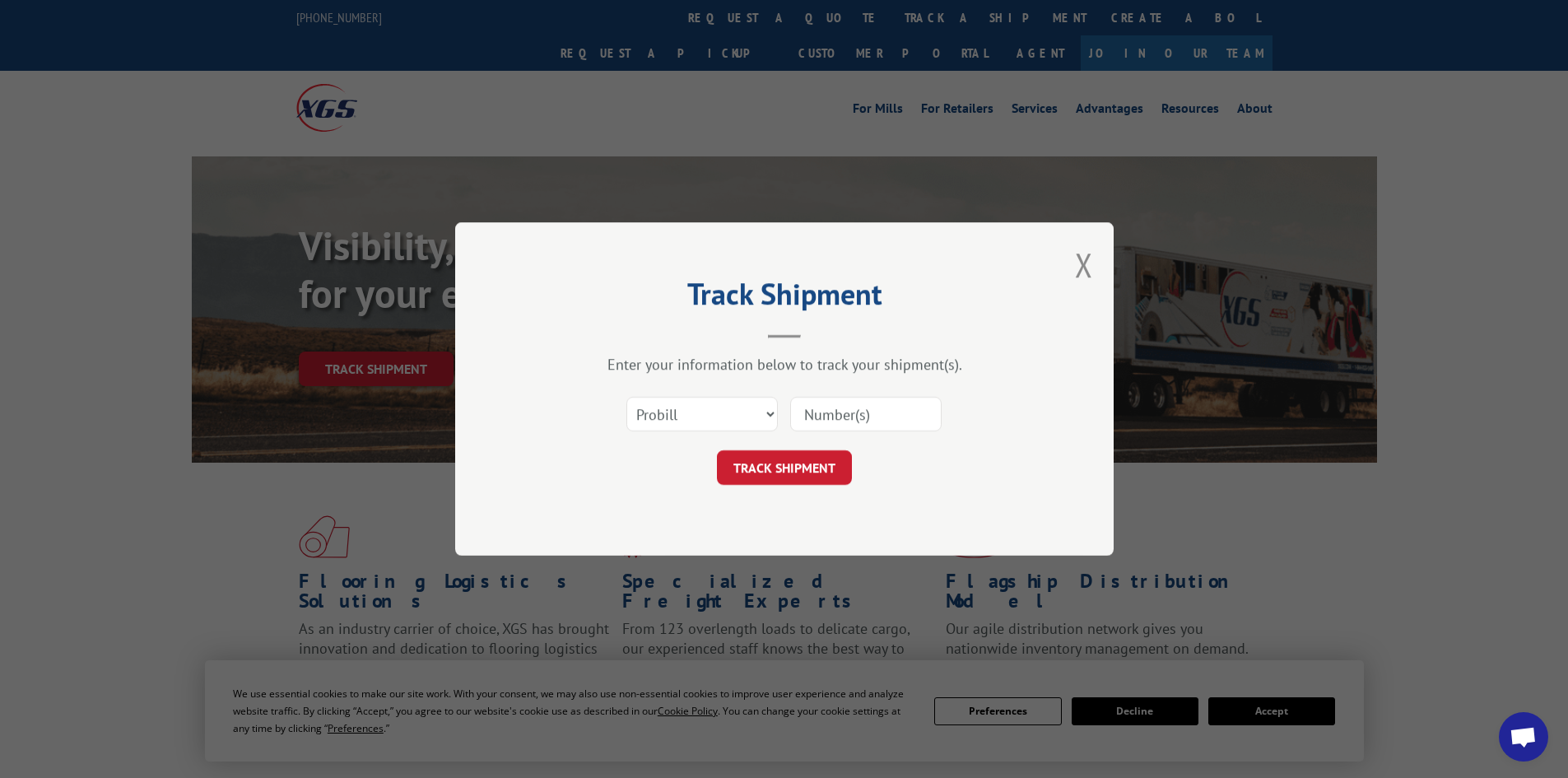
paste input "444476"
type input "444476"
click at [740, 418] on select "Select category... Probill BOL PO" at bounding box center [701, 413] width 152 height 34
click at [862, 406] on input "444476" at bounding box center [866, 413] width 152 height 34
click at [787, 464] on button "TRACK SHIPMENT" at bounding box center [784, 467] width 135 height 34
